Goal: Information Seeking & Learning: Learn about a topic

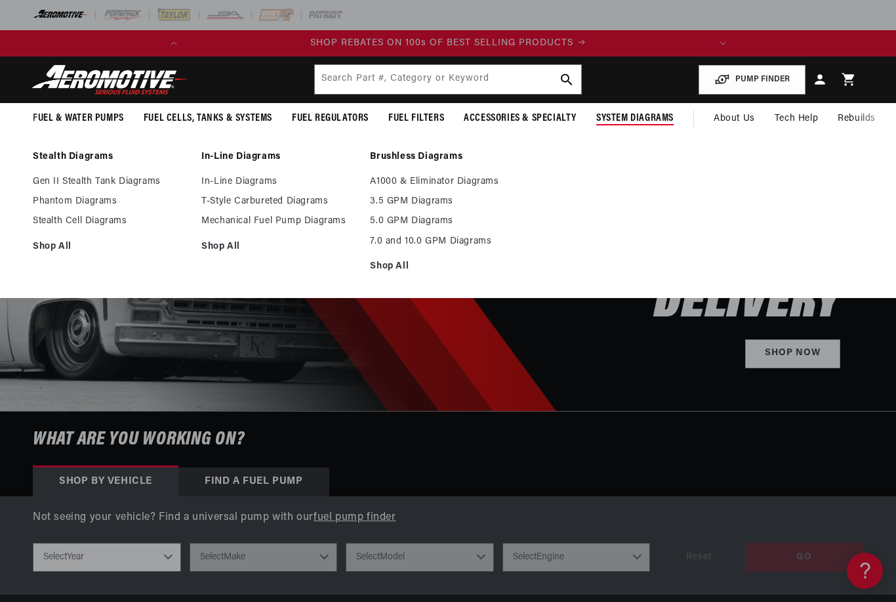
click at [400, 266] on link "Shop All" at bounding box center [447, 266] width 155 height 12
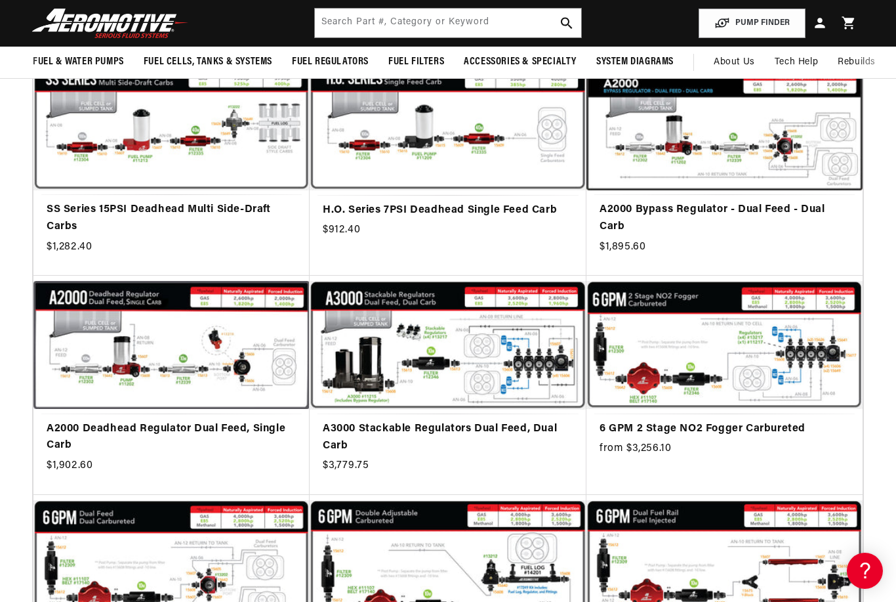
scroll to position [0, 201]
click at [230, 421] on link "A2000 Deadhead Regulator Dual Feed, Single Carb" at bounding box center [172, 437] width 250 height 33
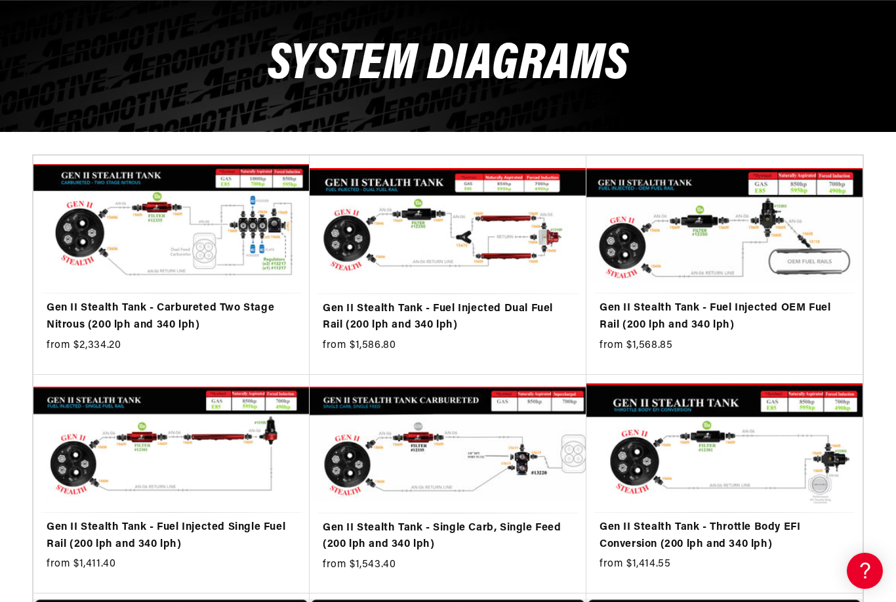
scroll to position [0, 0]
click at [721, 552] on link "Gen II Stealth Tank - Throttle Body EFI Conversion (200 lph and 340 lph)" at bounding box center [725, 535] width 250 height 33
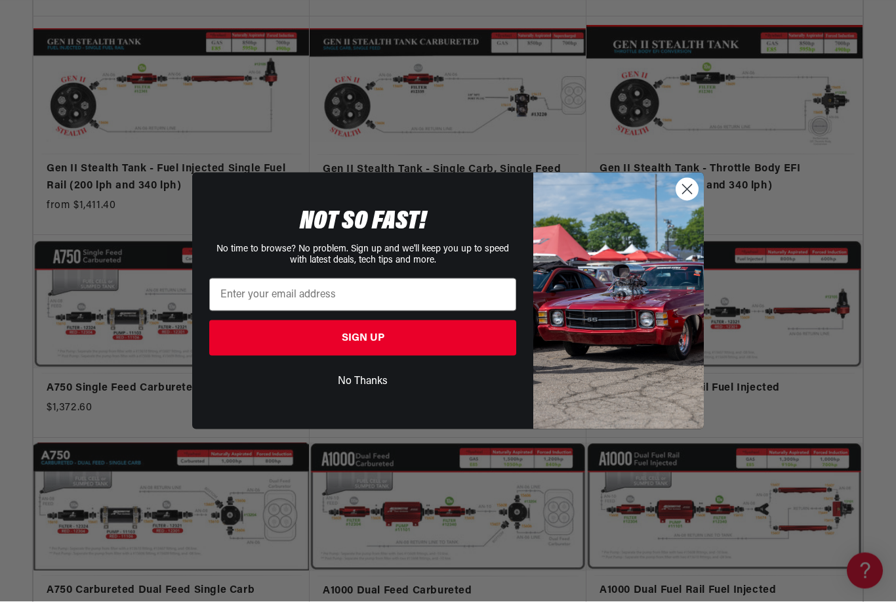
scroll to position [493, 0]
click at [697, 200] on circle "Close dialog" at bounding box center [687, 189] width 22 height 22
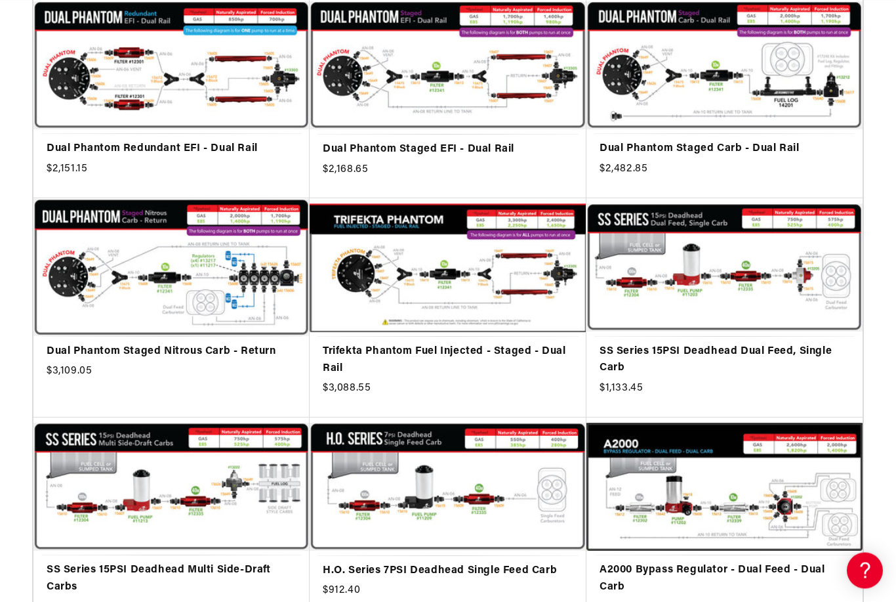
scroll to position [2416, 0]
click at [726, 343] on link "SS Series 15PSI Deadhead Dual Feed, Single Carb" at bounding box center [725, 359] width 250 height 33
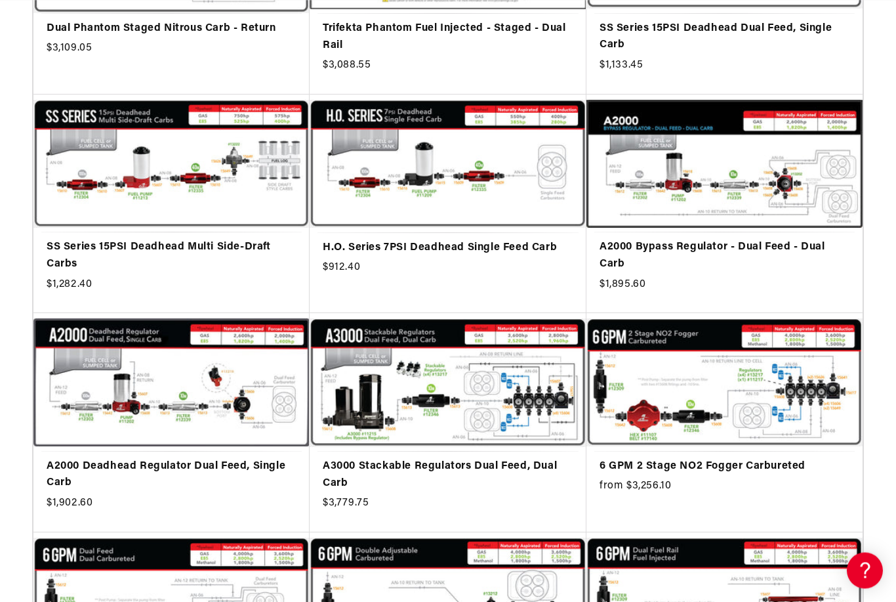
scroll to position [0, 519]
click at [720, 239] on link "A2000 Bypass Regulator - Dual Feed - Dual Carb" at bounding box center [725, 255] width 250 height 33
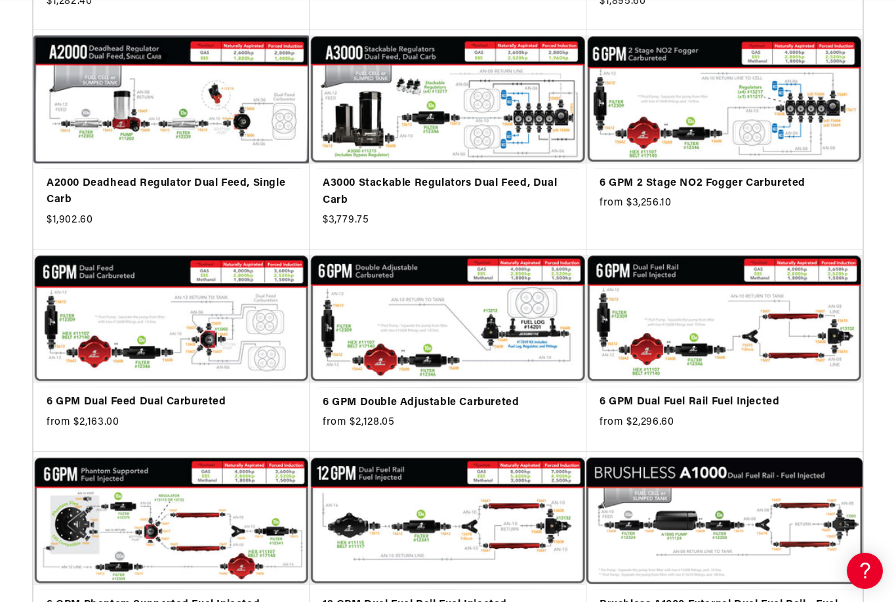
scroll to position [0, 299]
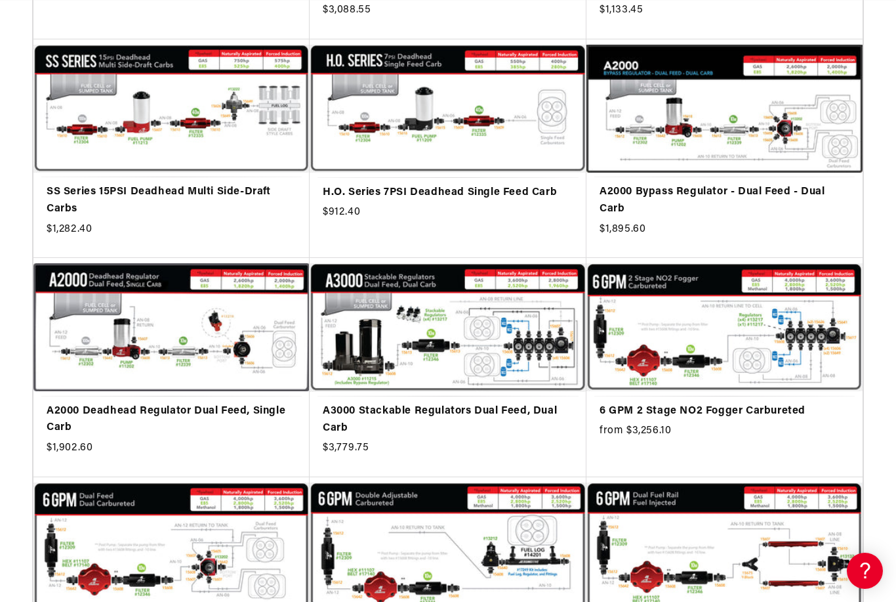
click at [205, 403] on link "A2000 Deadhead Regulator Dual Feed, Single Carb" at bounding box center [172, 419] width 250 height 33
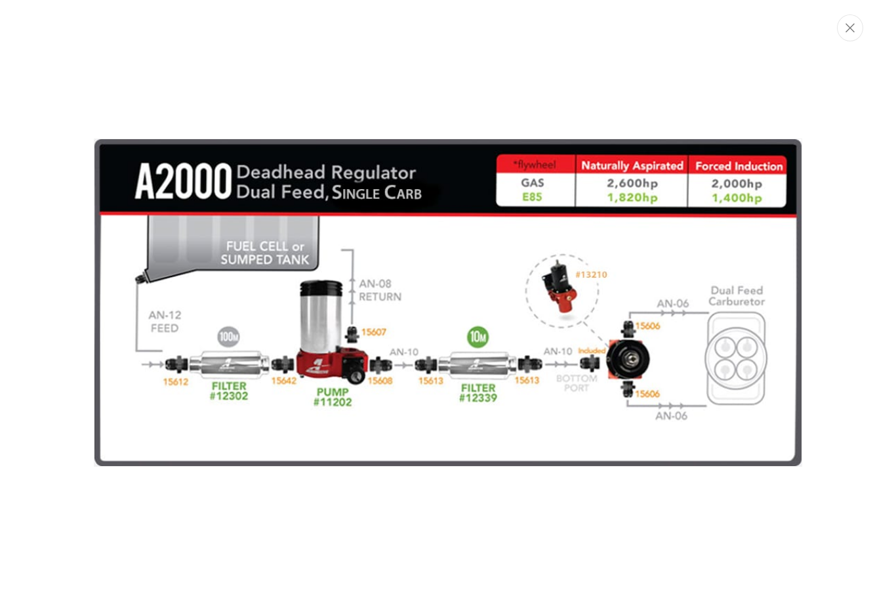
scroll to position [0, 519]
click at [862, 23] on button "Close" at bounding box center [850, 27] width 26 height 27
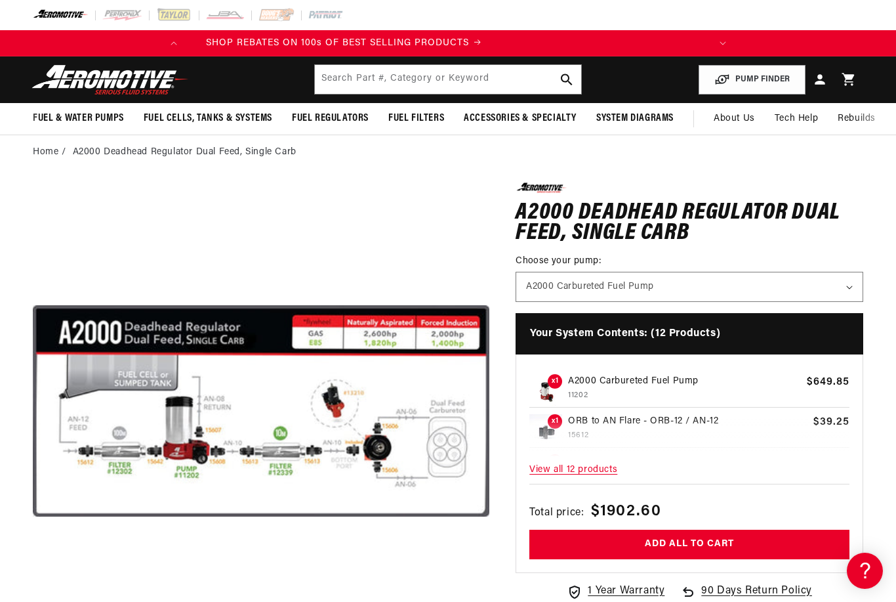
scroll to position [0, 0]
click at [588, 470] on span "View all 12 products" at bounding box center [689, 470] width 320 height 28
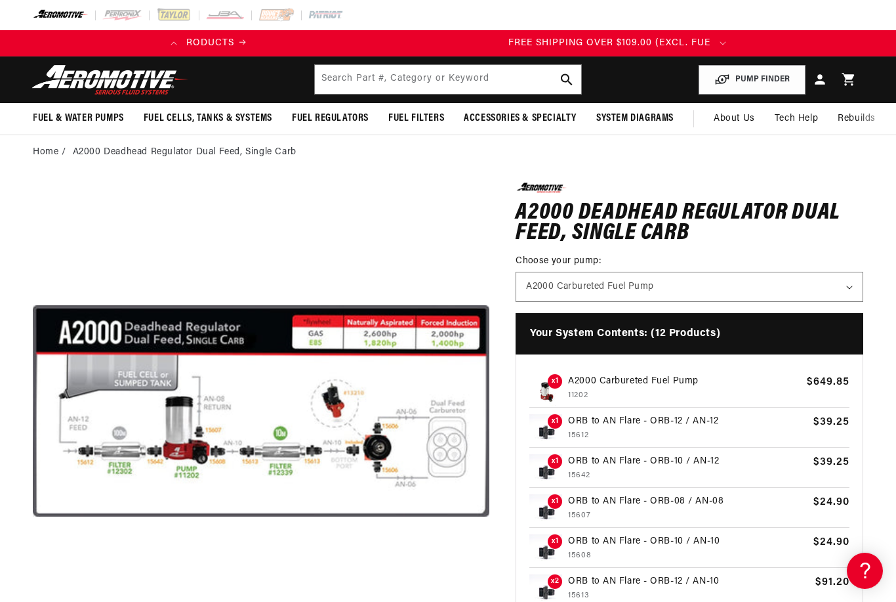
scroll to position [0, 519]
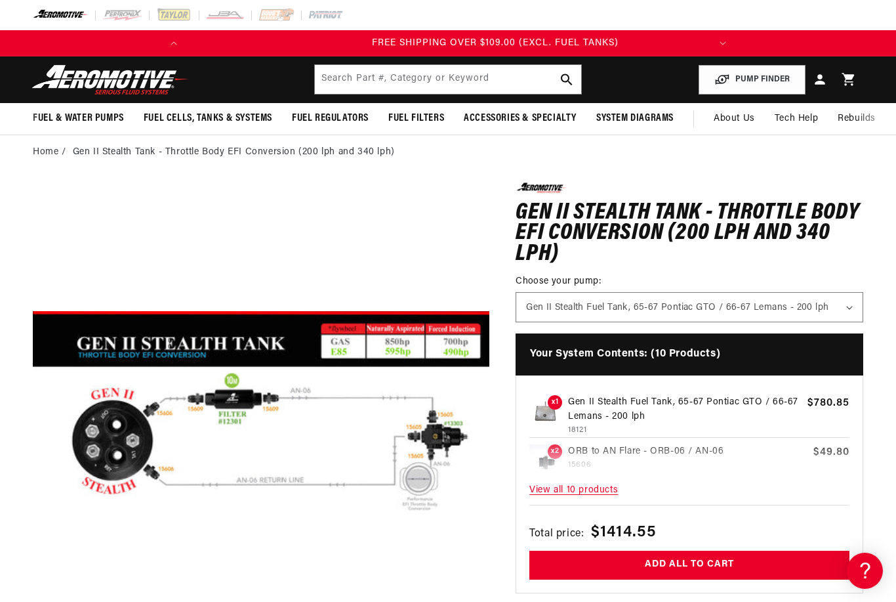
scroll to position [0, 519]
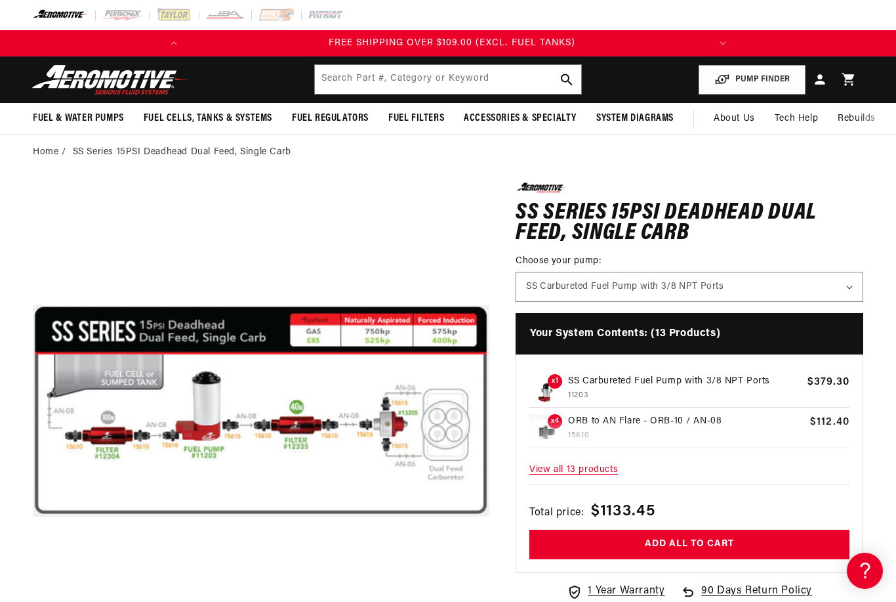
scroll to position [0, 519]
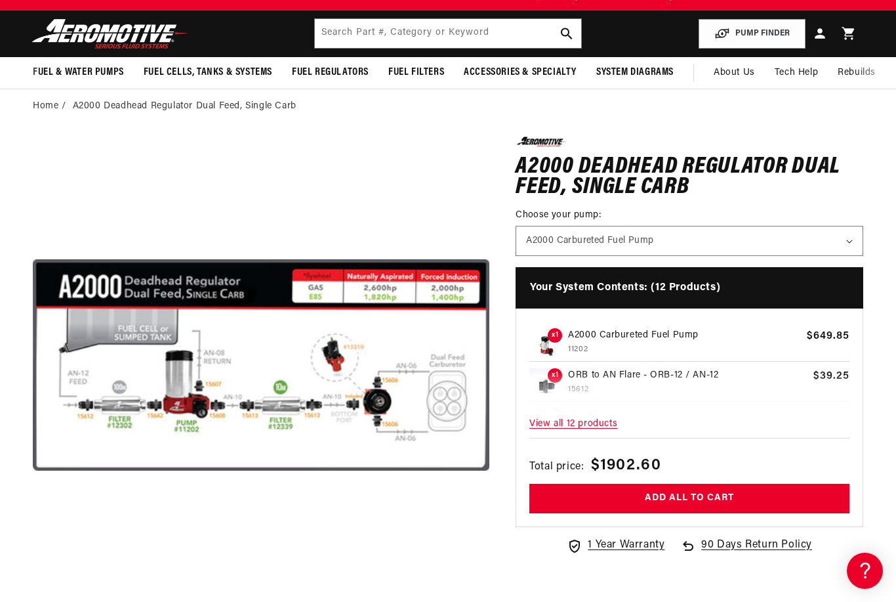
scroll to position [0, 519]
click at [592, 422] on span "View all 12 products" at bounding box center [689, 424] width 320 height 28
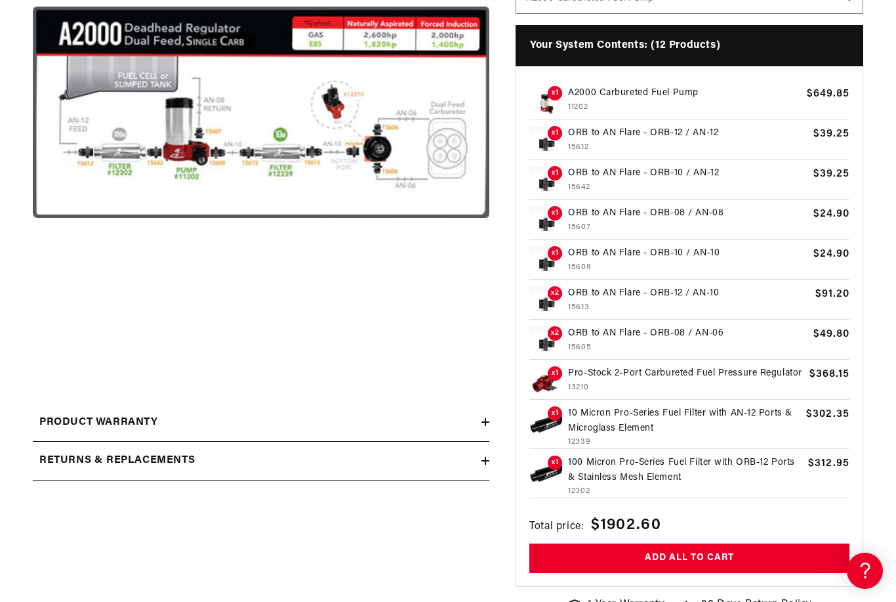
scroll to position [0, 0]
click at [664, 374] on p "Pro-Stock 2-Port Carbureted Fuel Pressure Regulator" at bounding box center [686, 373] width 236 height 14
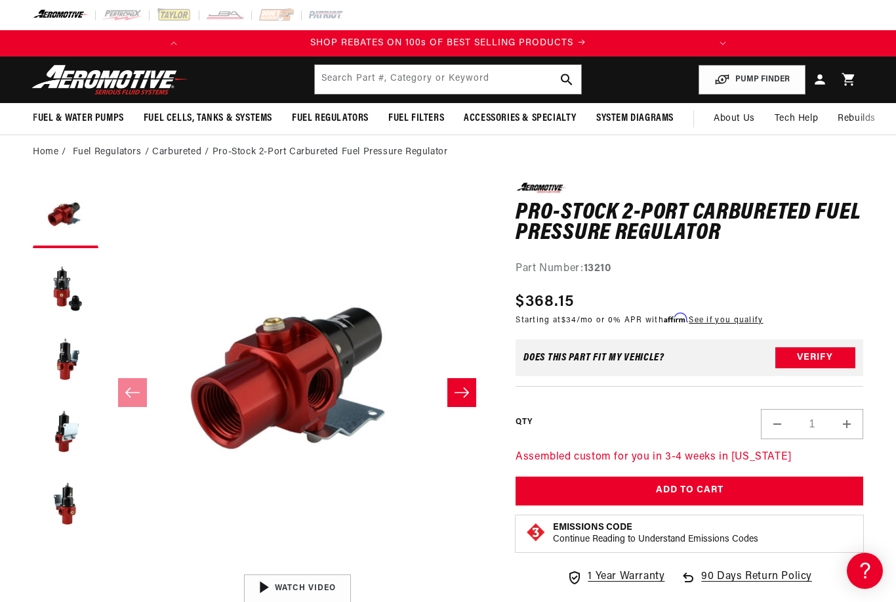
click at [465, 381] on button "Slide right" at bounding box center [461, 392] width 29 height 29
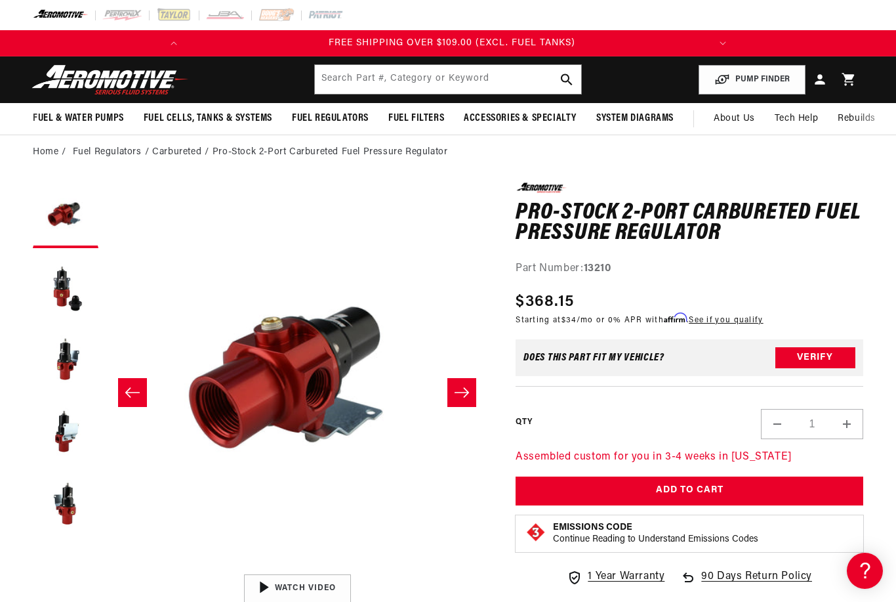
scroll to position [1, 0]
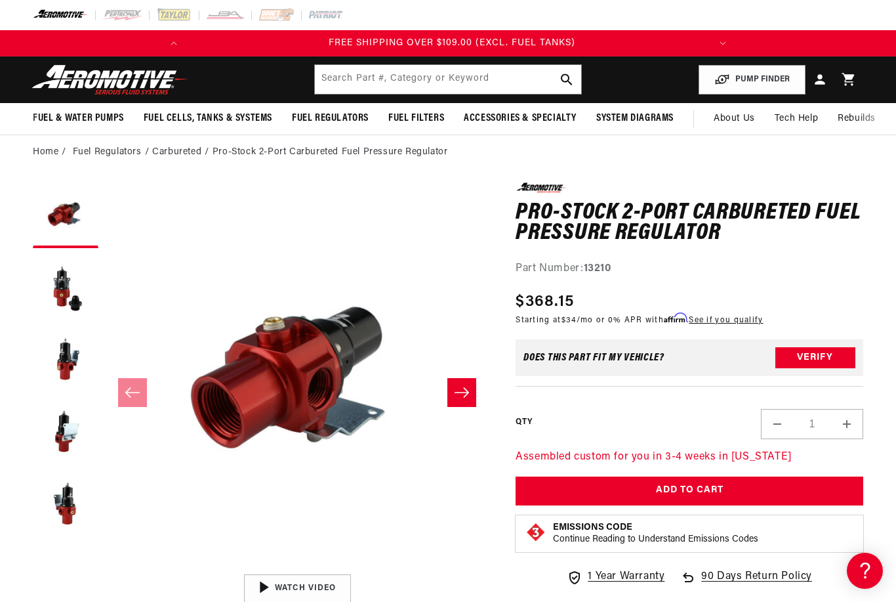
click at [471, 392] on button "Slide right" at bounding box center [461, 392] width 29 height 29
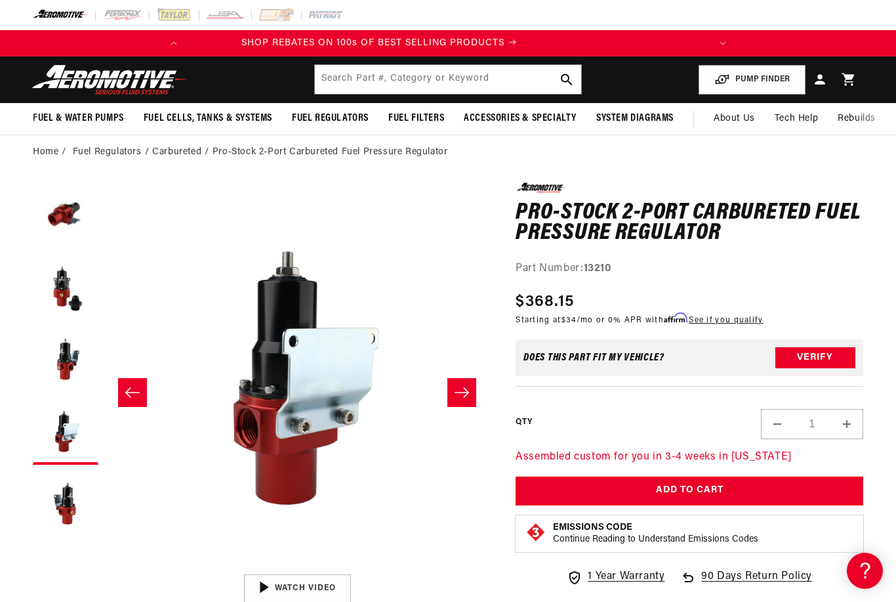
scroll to position [0, 0]
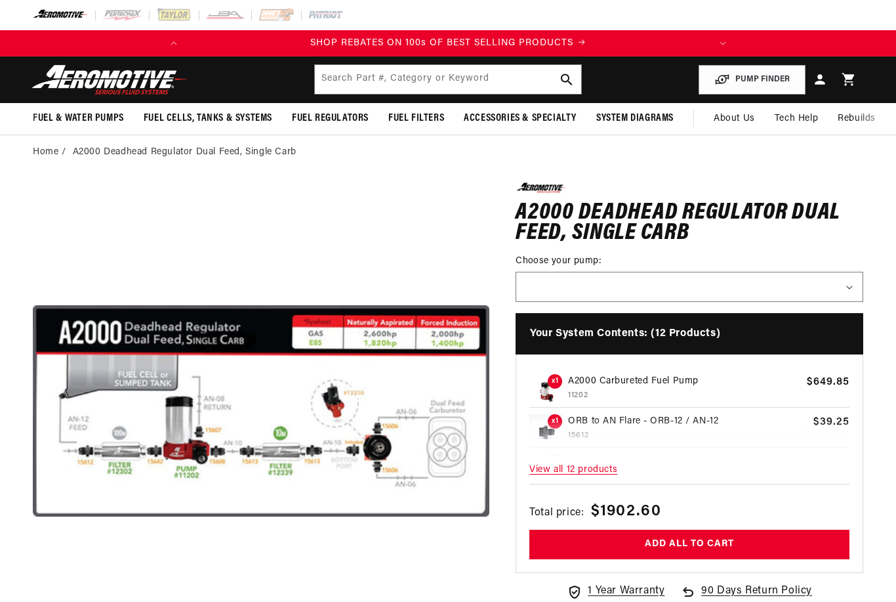
select select
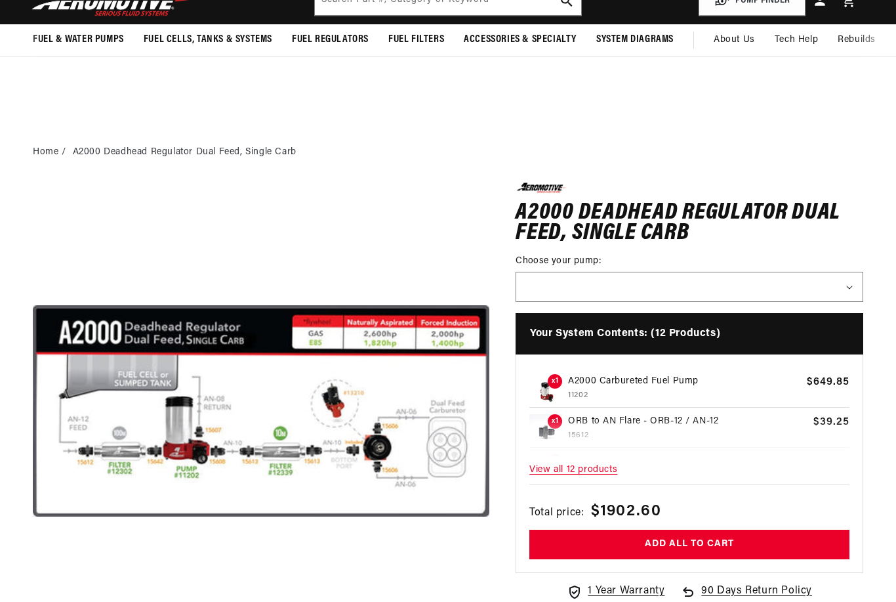
scroll to position [340, 0]
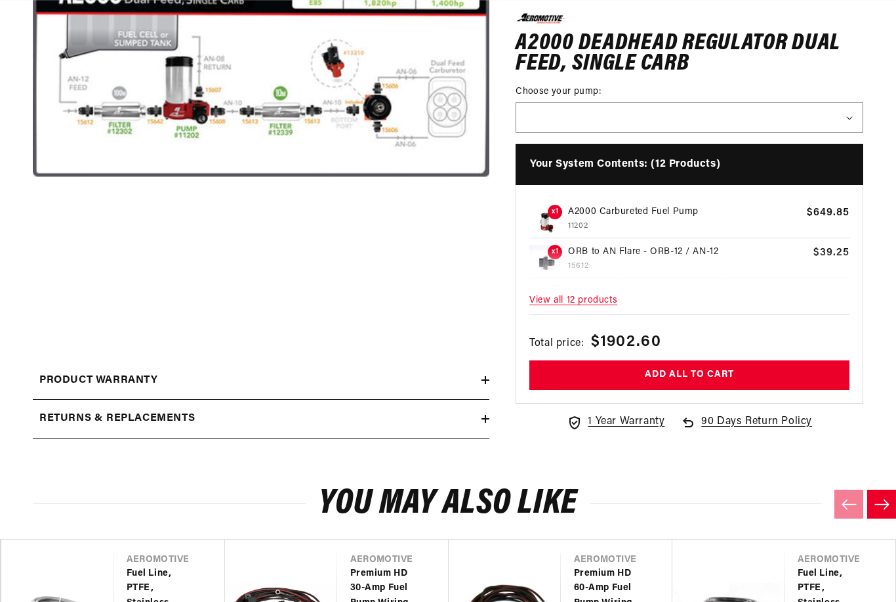
click at [584, 302] on span "View all 12 products" at bounding box center [689, 300] width 320 height 28
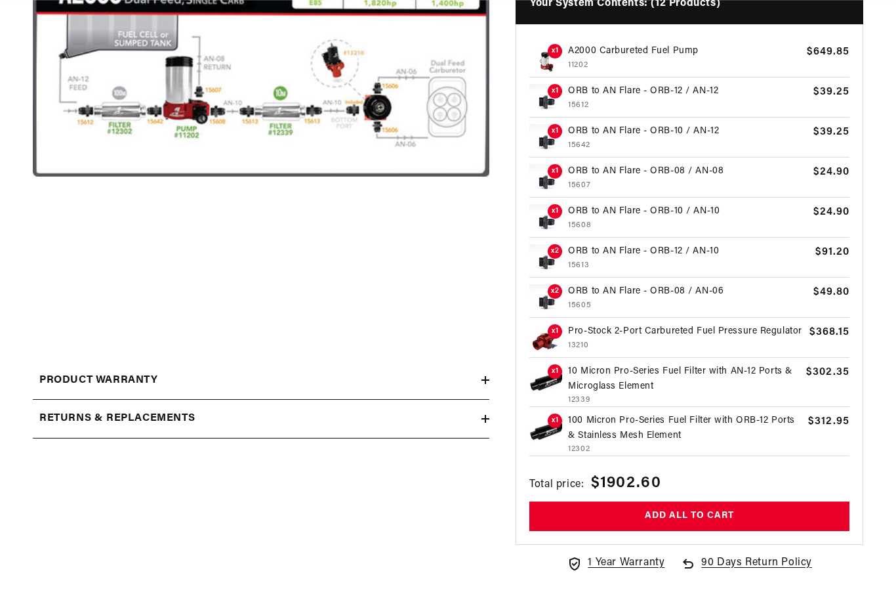
scroll to position [0, 519]
click at [640, 47] on p "A2000 Carbureted Fuel Pump" at bounding box center [684, 51] width 233 height 14
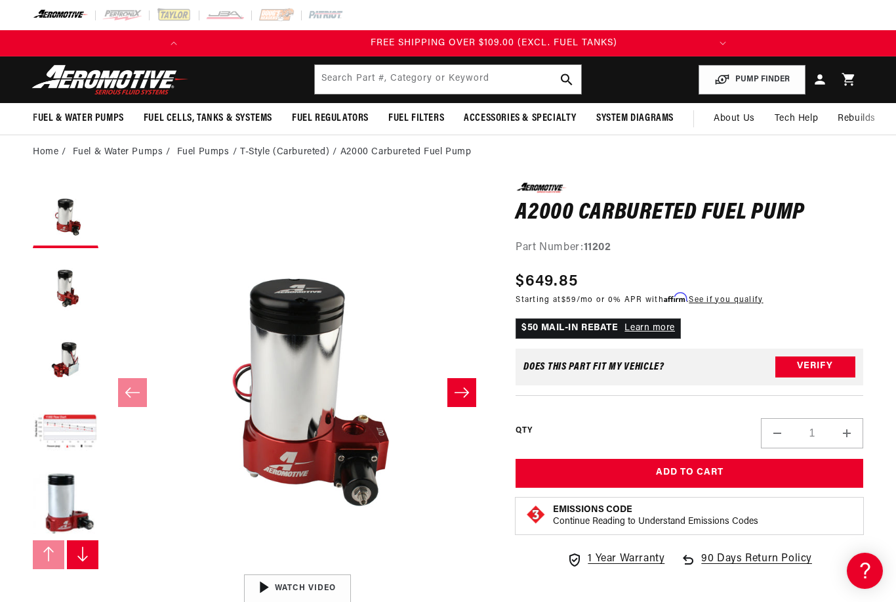
scroll to position [0, 519]
click at [474, 394] on button "Slide right" at bounding box center [461, 392] width 29 height 29
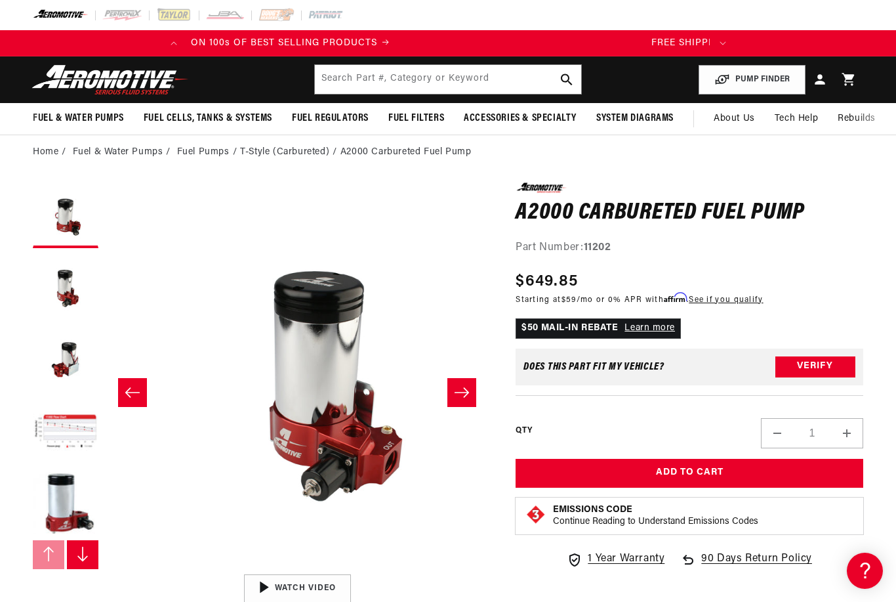
scroll to position [0, 384]
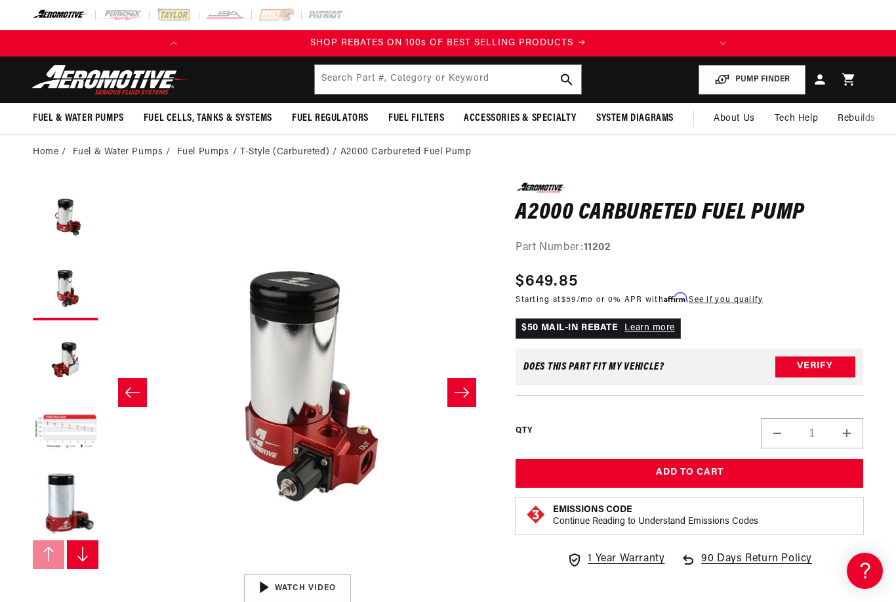
click at [473, 390] on button "Slide right" at bounding box center [461, 392] width 29 height 29
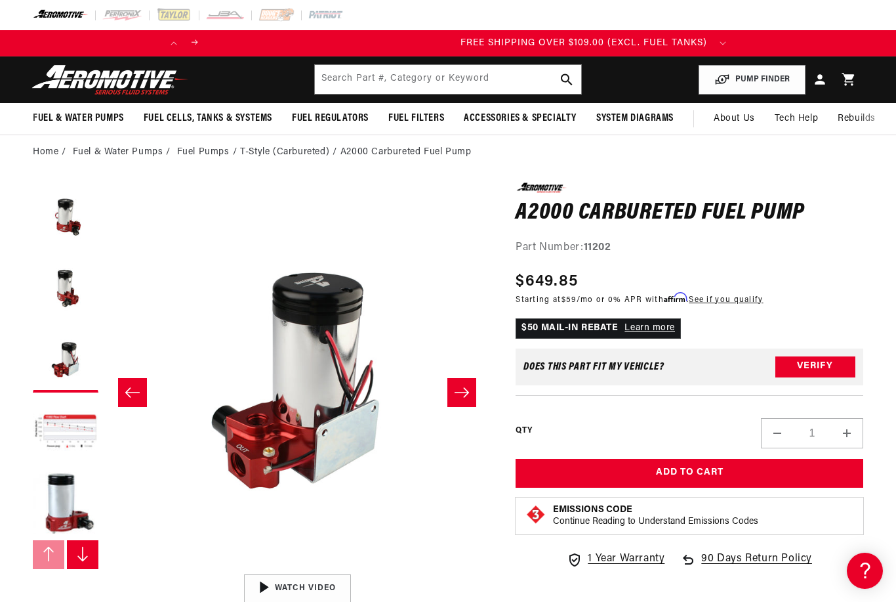
scroll to position [0, 519]
click at [474, 392] on button "Slide right" at bounding box center [461, 392] width 29 height 29
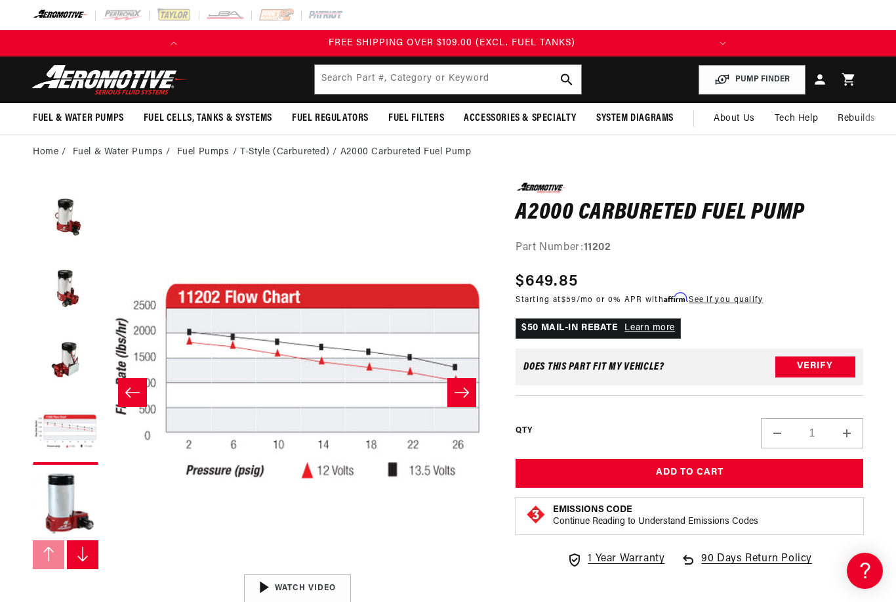
click at [471, 396] on button "Slide right" at bounding box center [461, 392] width 29 height 29
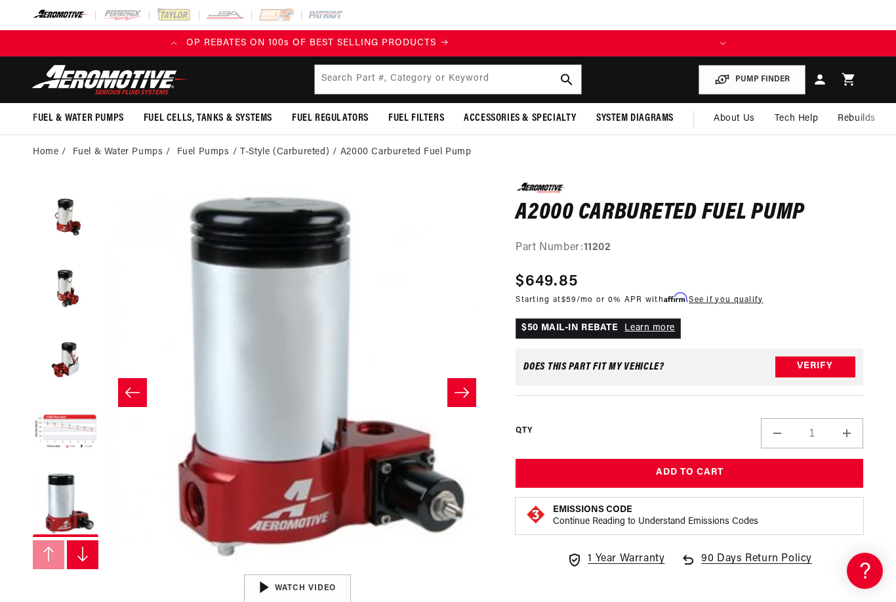
scroll to position [0, 0]
click at [473, 392] on button "Slide right" at bounding box center [461, 392] width 29 height 29
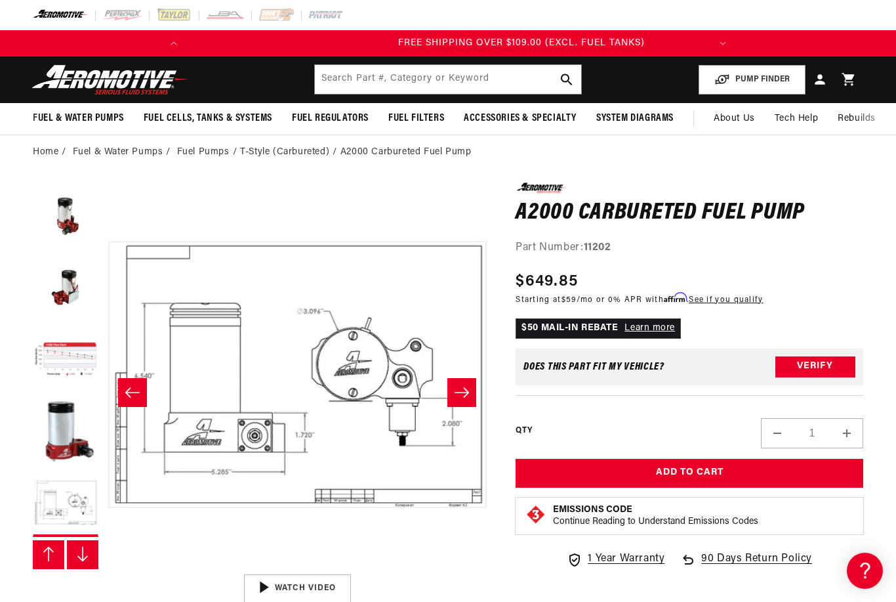
scroll to position [0, 519]
click at [468, 399] on button "Slide right" at bounding box center [461, 392] width 29 height 29
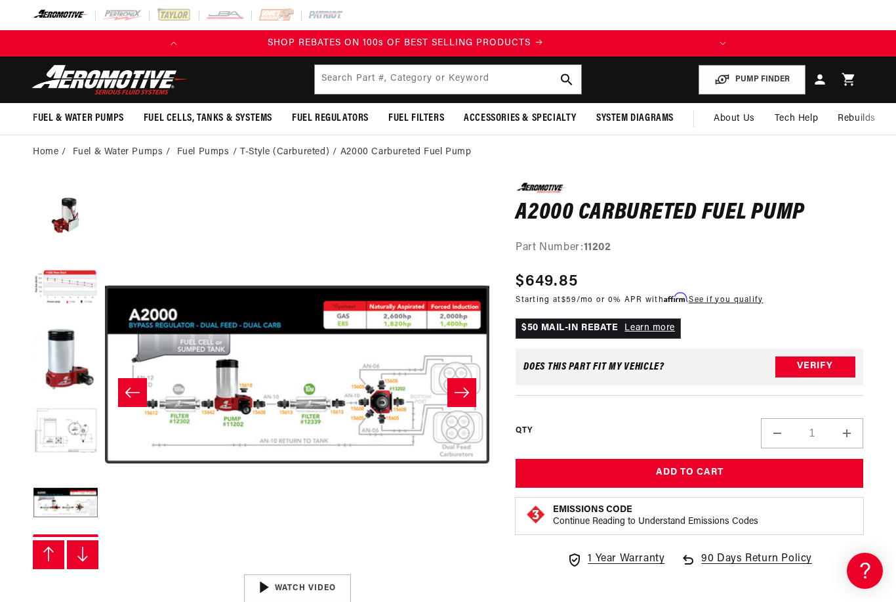
scroll to position [0, 0]
click at [105, 567] on button "Open media 7 in modal" at bounding box center [105, 567] width 0 height 0
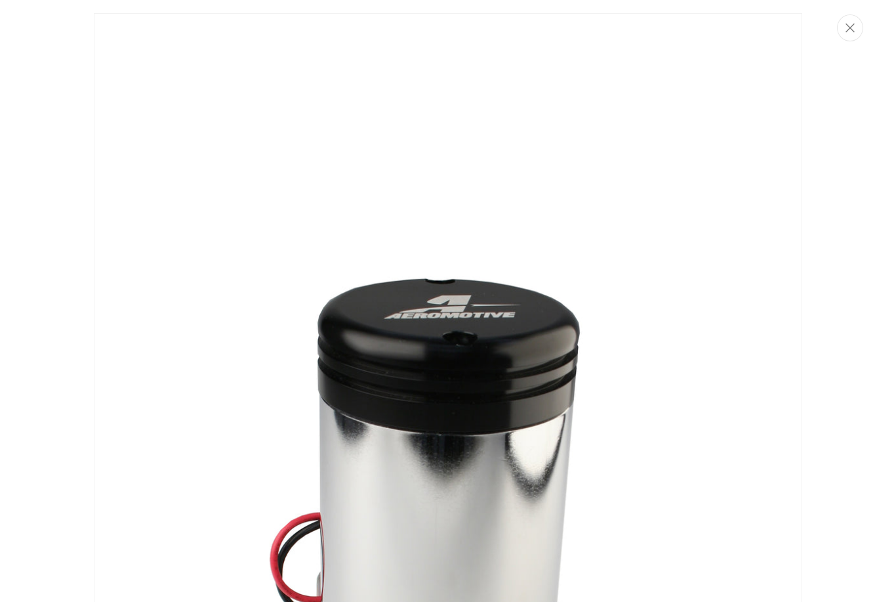
scroll to position [1846, 0]
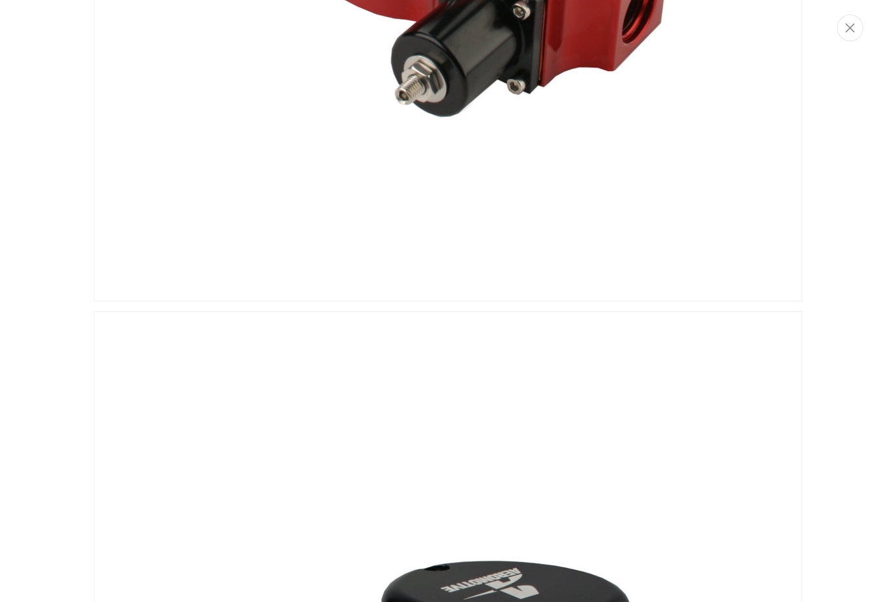
click at [856, 39] on button "Close" at bounding box center [850, 27] width 26 height 27
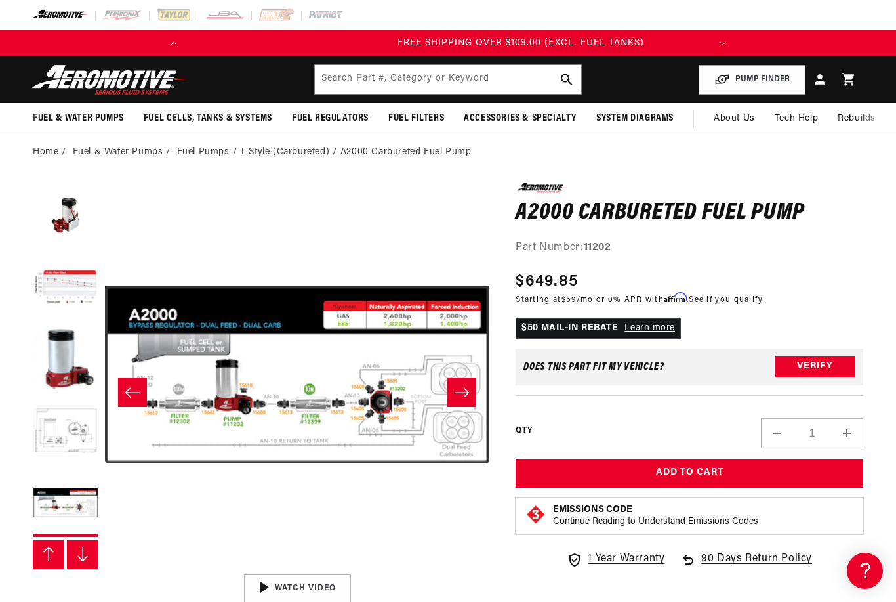
scroll to position [0, 519]
click at [466, 396] on icon "Slide right" at bounding box center [462, 393] width 14 height 10
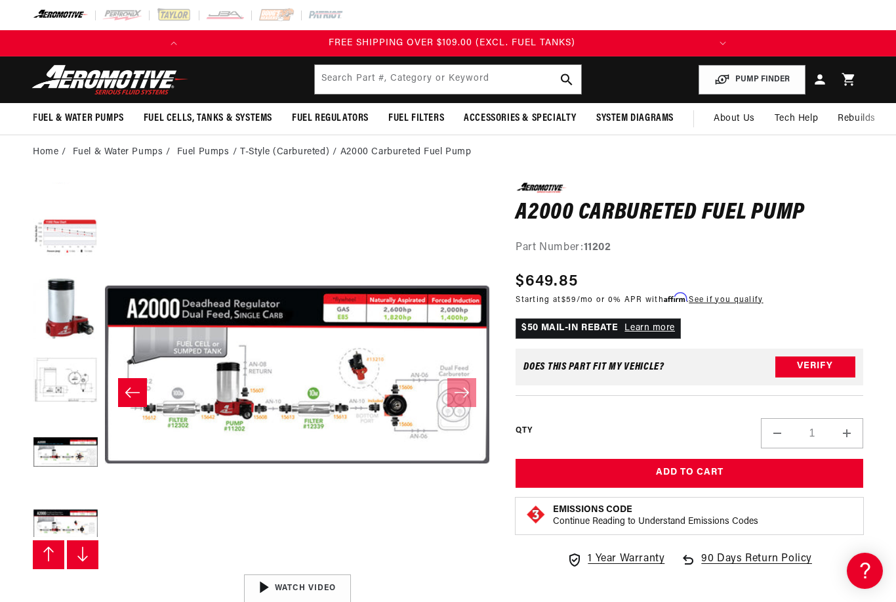
scroll to position [217, 0]
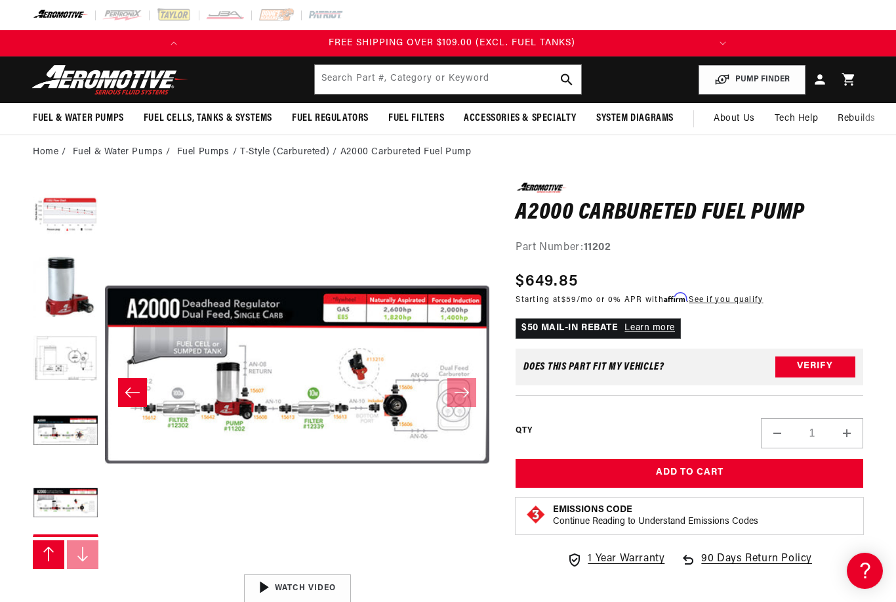
click at [86, 503] on button "Load image 8 in gallery view" at bounding box center [66, 504] width 66 height 66
click at [105, 567] on button "Open media 8 in modal" at bounding box center [105, 567] width 0 height 0
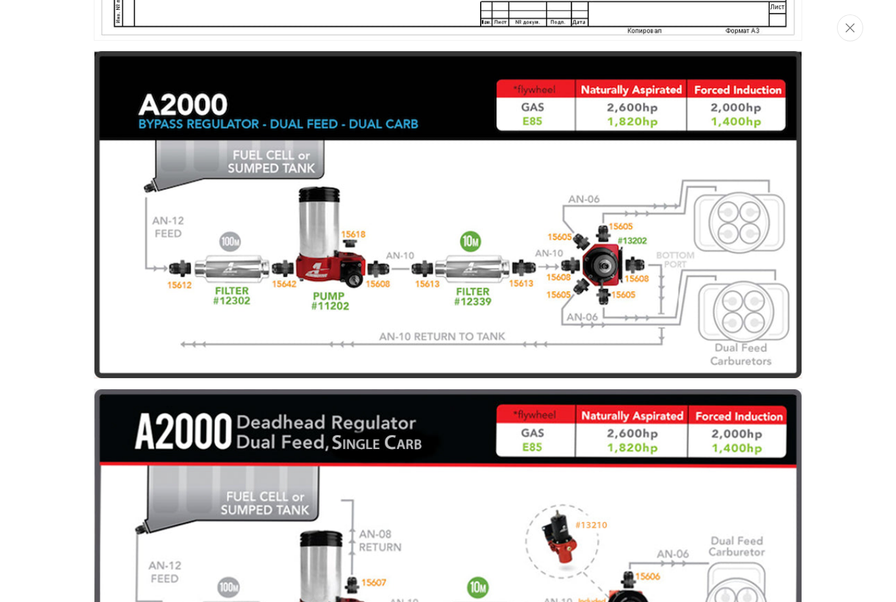
scroll to position [0, 0]
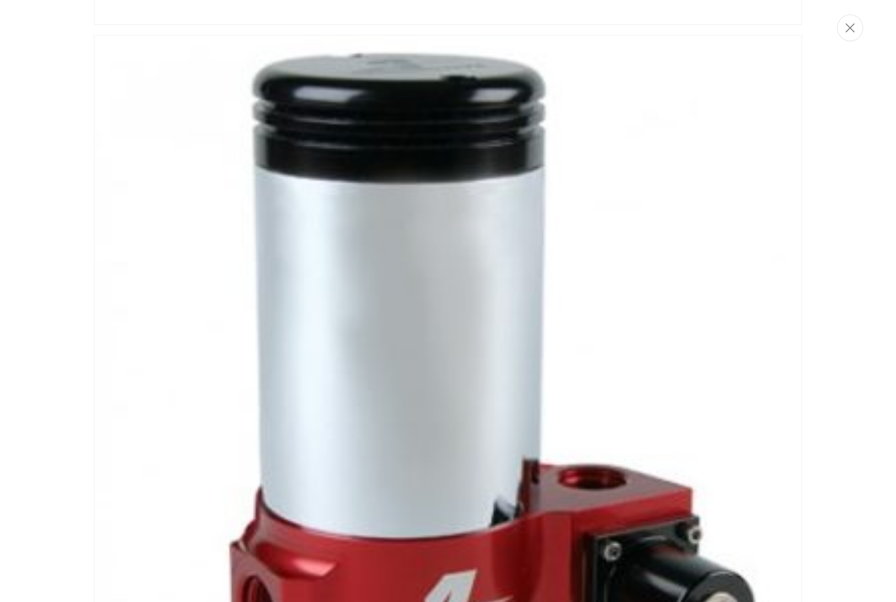
click at [849, 37] on button "Close" at bounding box center [850, 27] width 26 height 27
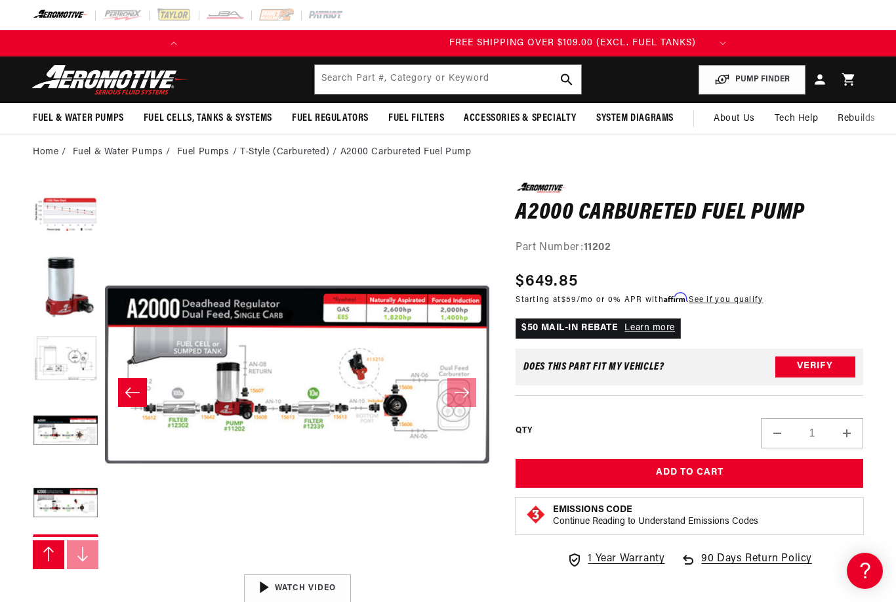
scroll to position [0, 519]
